Goal: Transaction & Acquisition: Obtain resource

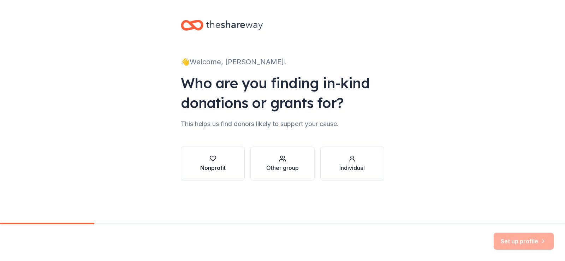
click at [207, 164] on div "Nonprofit" at bounding box center [212, 167] width 25 height 8
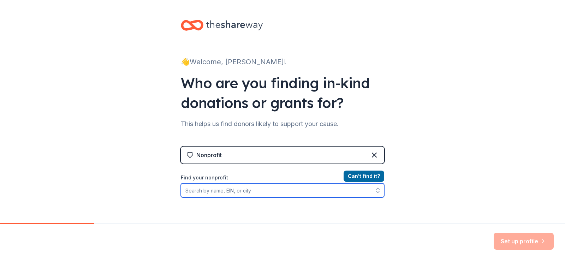
click at [198, 190] on input "Find your nonprofit" at bounding box center [282, 190] width 203 height 14
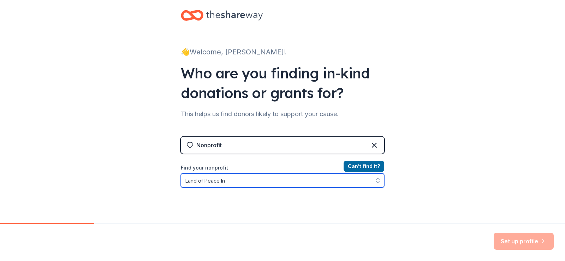
type input "Land of Peace Inc"
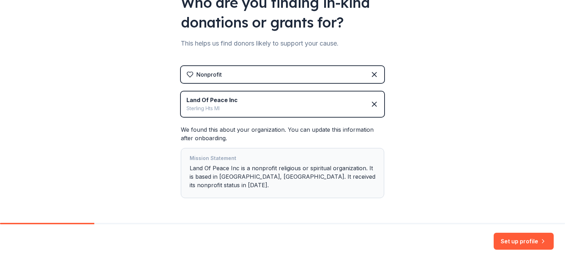
scroll to position [95, 0]
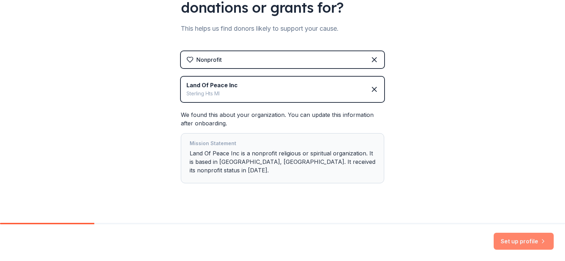
click at [522, 241] on button "Set up profile" at bounding box center [523, 241] width 60 height 17
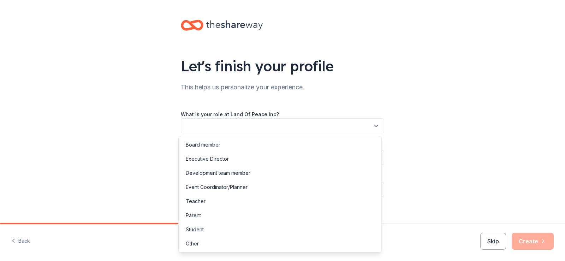
click at [185, 125] on button "button" at bounding box center [282, 125] width 203 height 15
click at [205, 188] on div "Event Coordinator/Planner" at bounding box center [217, 187] width 62 height 8
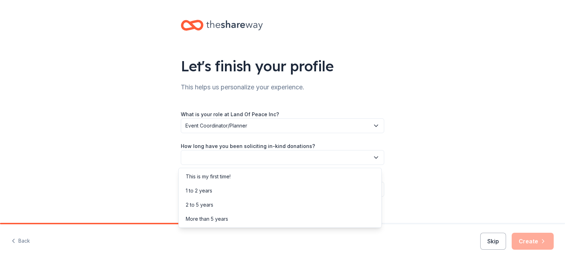
click at [194, 154] on button "button" at bounding box center [282, 157] width 203 height 15
click at [197, 176] on div "This is my first time!" at bounding box center [208, 176] width 45 height 8
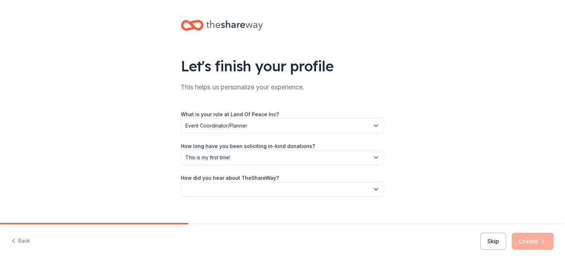
click at [190, 189] on button "button" at bounding box center [282, 189] width 203 height 15
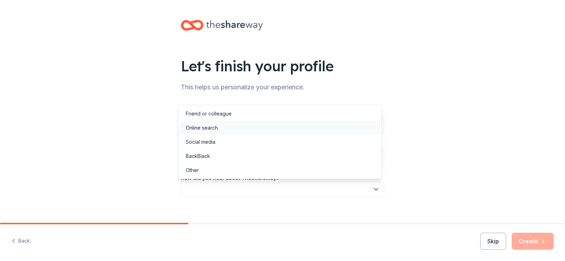
click at [193, 127] on div "Online search" at bounding box center [202, 128] width 32 height 8
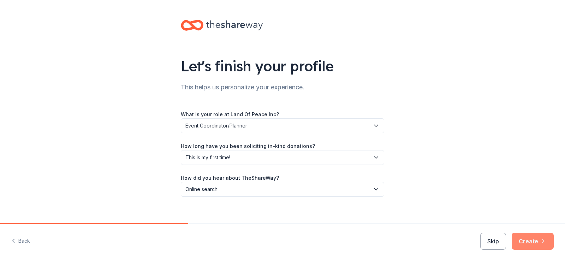
click at [536, 241] on button "Create" at bounding box center [532, 241] width 42 height 17
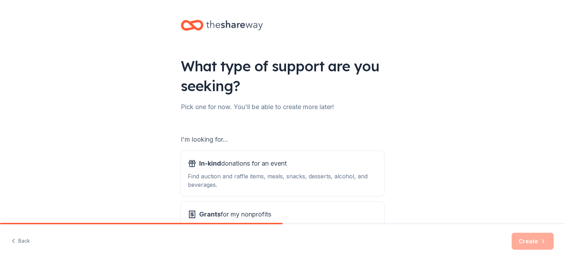
scroll to position [62, 0]
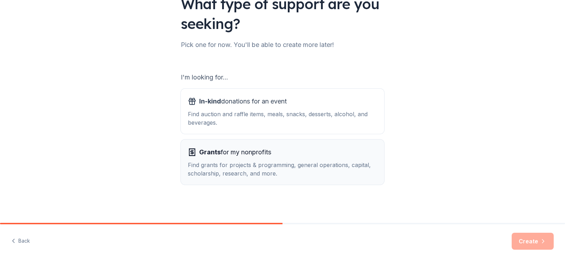
click at [230, 158] on div "Grants for my nonprofits Find grants for projects & programming, general operat…" at bounding box center [282, 161] width 189 height 31
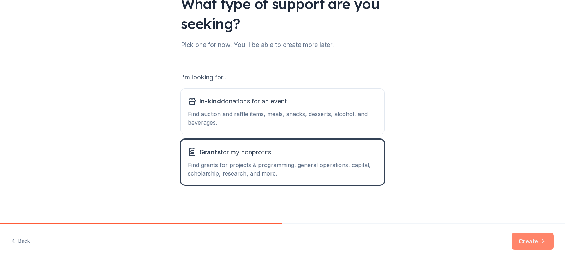
click at [534, 240] on button "Create" at bounding box center [532, 241] width 42 height 17
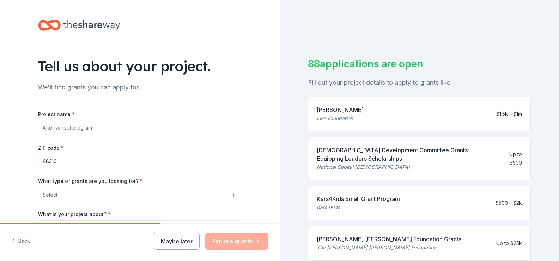
click at [47, 130] on input "Project name *" at bounding box center [139, 128] width 203 height 14
type input "Pathway to Stability - Sterling Heights MI"
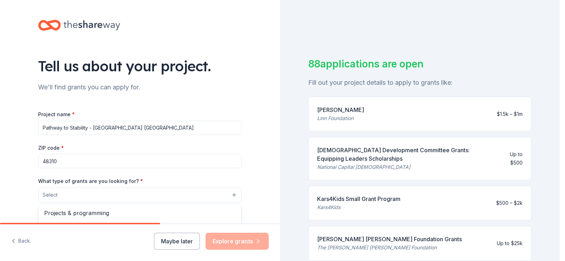
click at [140, 195] on button "Select" at bounding box center [139, 194] width 203 height 15
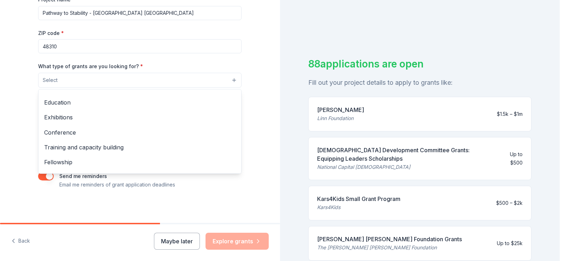
scroll to position [83, 0]
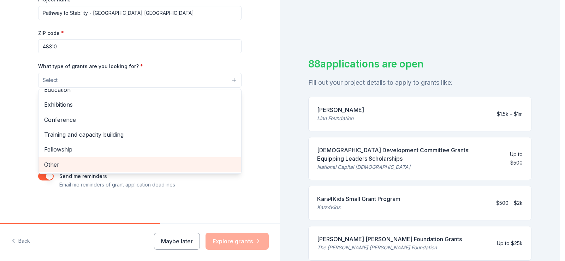
click at [50, 167] on span "Other" at bounding box center [139, 164] width 191 height 9
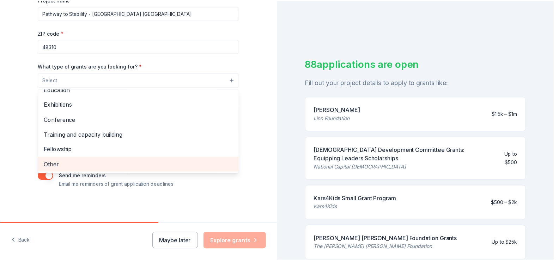
scroll to position [68, 0]
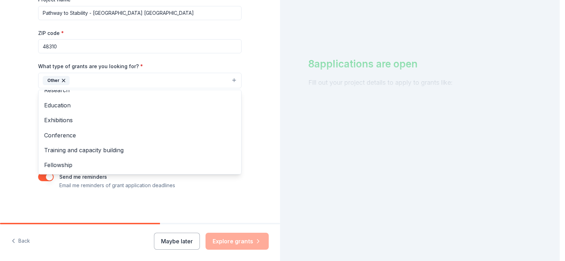
click at [7, 142] on div "Tell us about your project. We'll find grants you can apply for. Project name *…" at bounding box center [140, 54] width 280 height 338
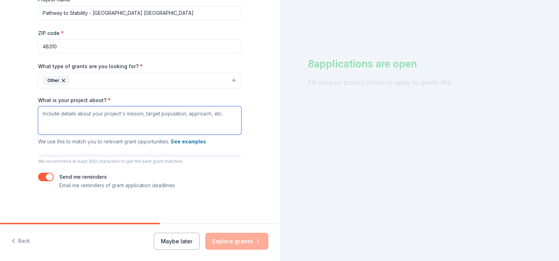
click at [42, 116] on textarea "What is your project about? *" at bounding box center [139, 120] width 203 height 28
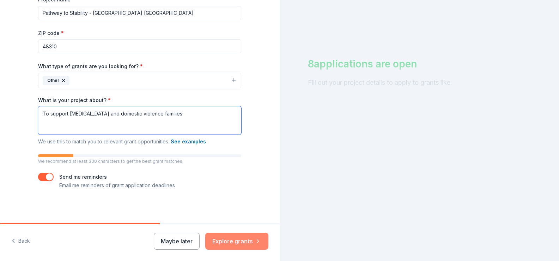
type textarea "To support low income and domestic violence families"
click at [235, 241] on button "Explore grants" at bounding box center [236, 241] width 63 height 17
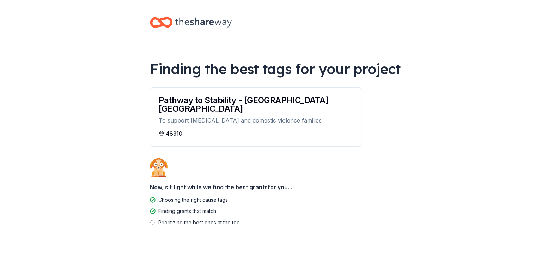
scroll to position [4, 0]
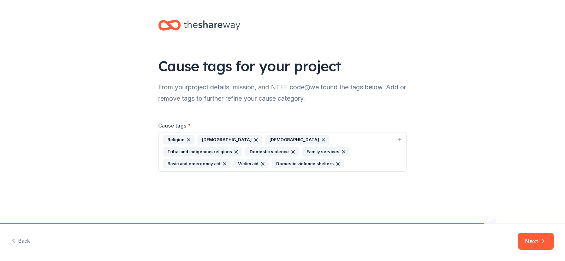
click at [188, 138] on icon "button" at bounding box center [189, 140] width 6 height 6
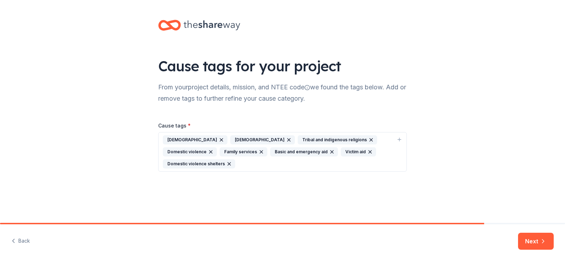
click at [286, 138] on icon "button" at bounding box center [289, 140] width 6 height 6
click at [302, 138] on icon "button" at bounding box center [303, 139] width 3 height 3
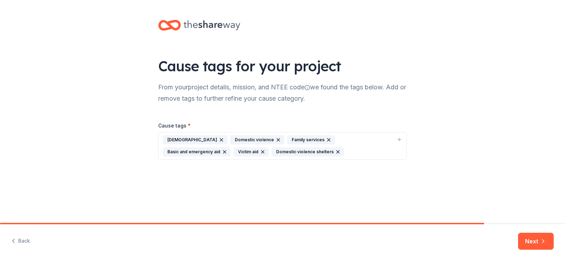
click at [219, 137] on icon "button" at bounding box center [222, 140] width 6 height 6
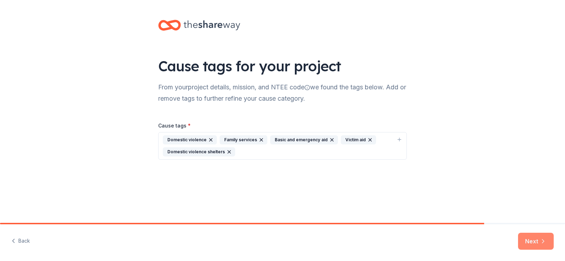
drag, startPoint x: 528, startPoint y: 240, endPoint x: 516, endPoint y: 239, distance: 12.4
click at [529, 240] on button "Next" at bounding box center [536, 241] width 36 height 17
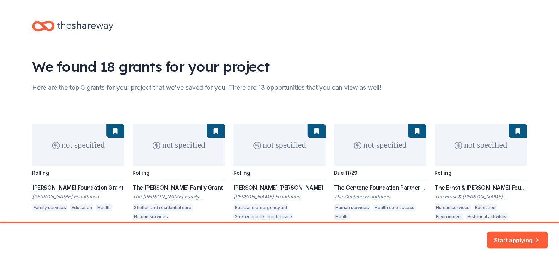
scroll to position [40, 0]
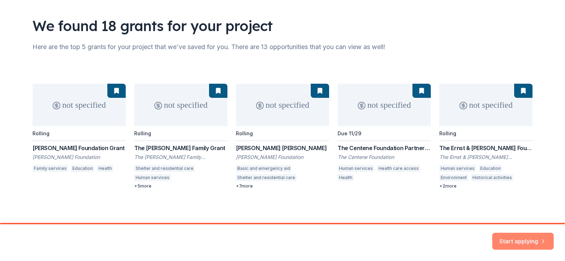
click at [504, 240] on button "Start applying" at bounding box center [522, 237] width 61 height 17
click at [520, 239] on div "Start applying" at bounding box center [522, 241] width 61 height 17
click at [519, 239] on div "Start applying" at bounding box center [522, 241] width 61 height 17
click at [364, 134] on div "not specified Rolling Ferguson Foundation Grant Ferguson Foundation Family serv…" at bounding box center [282, 136] width 500 height 105
click at [356, 149] on div "not specified Rolling Ferguson Foundation Grant Ferguson Foundation Family serv…" at bounding box center [282, 136] width 500 height 105
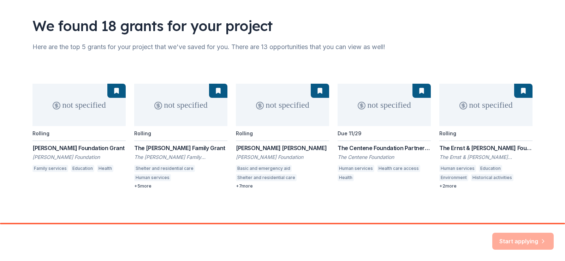
click at [360, 173] on div "not specified Rolling Ferguson Foundation Grant Ferguson Foundation Family serv…" at bounding box center [282, 136] width 500 height 105
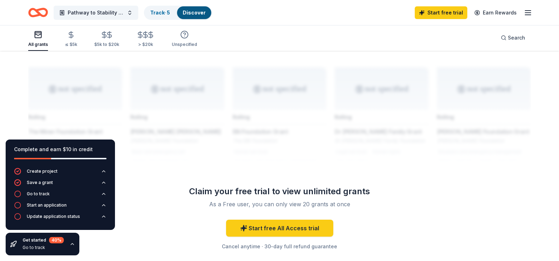
scroll to position [629, 0]
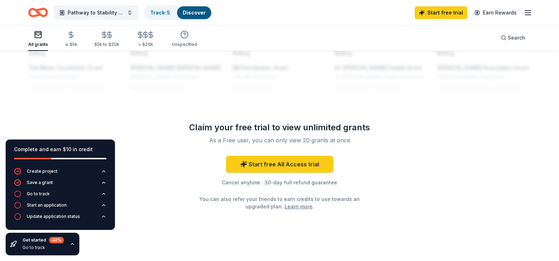
click at [530, 12] on icon "button" at bounding box center [528, 12] width 8 height 8
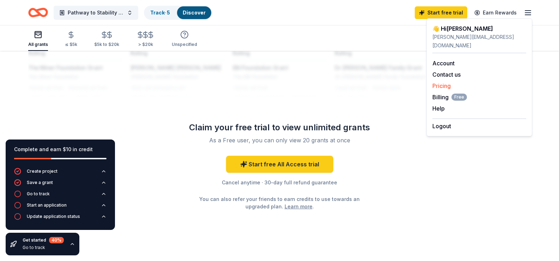
click at [443, 82] on link "Pricing" at bounding box center [442, 85] width 18 height 7
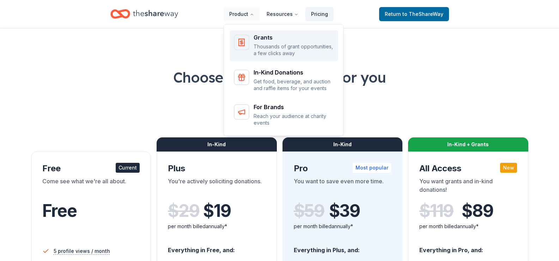
click at [268, 36] on div "Grants" at bounding box center [294, 38] width 80 height 6
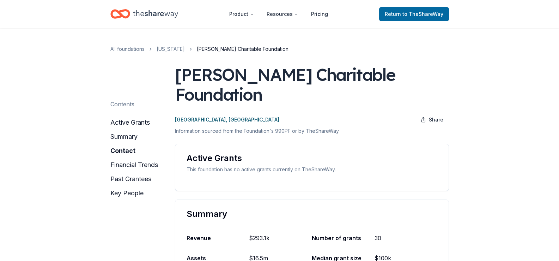
scroll to position [247, 0]
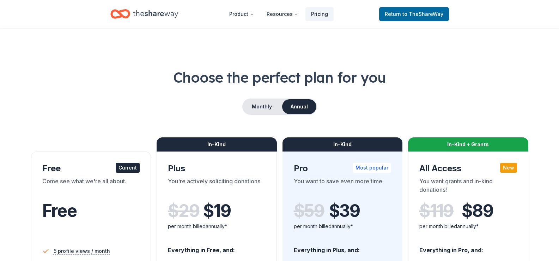
click at [54, 96] on div "Choose the perfect plan for you Monthly Annual Free Current Come see what we're…" at bounding box center [279, 239] width 503 height 345
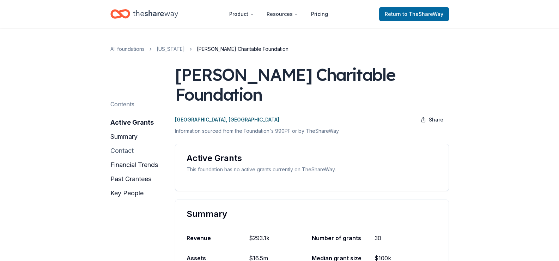
click at [119, 148] on button "contact" at bounding box center [121, 150] width 23 height 11
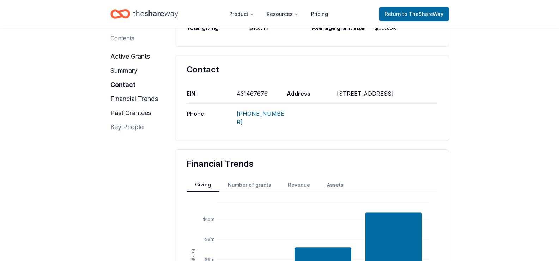
click at [117, 127] on button "key people" at bounding box center [126, 126] width 33 height 11
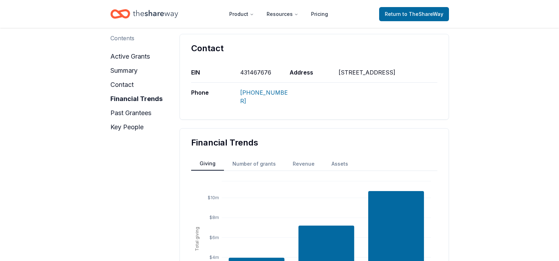
scroll to position [236, 0]
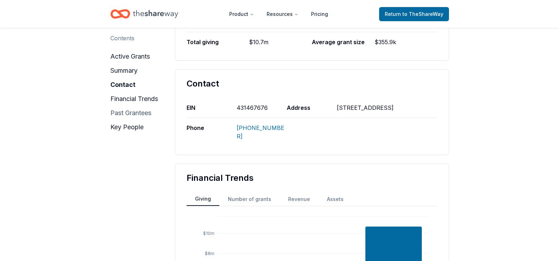
click at [122, 113] on button "past grantees" at bounding box center [130, 112] width 41 height 11
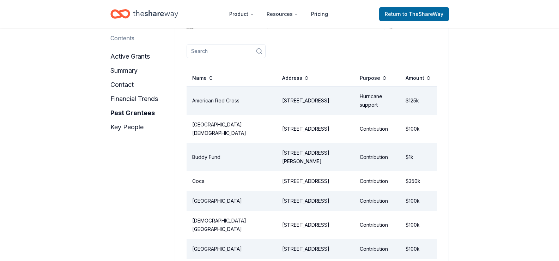
scroll to position [624, 0]
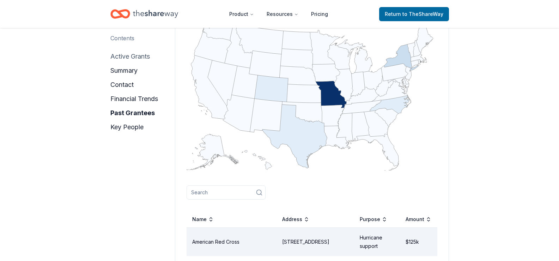
click at [120, 54] on button "active grants" at bounding box center [130, 56] width 40 height 11
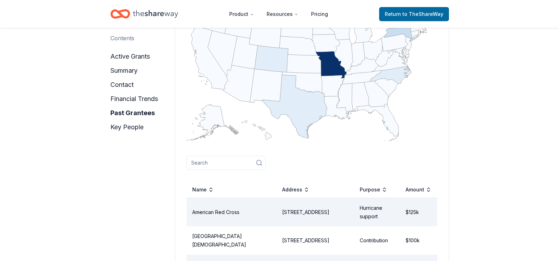
scroll to position [724, 0]
